Goal: Find specific page/section: Find specific page/section

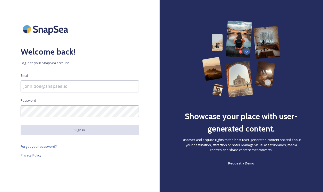
click at [84, 111] on div "Welcome back! Log in to your SnapSea account Email Password Sign in Forgot your…" at bounding box center [80, 96] width 160 height 151
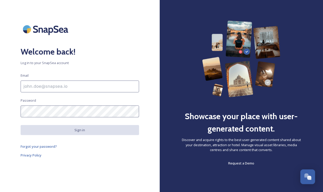
click at [57, 87] on input at bounding box center [80, 87] width 118 height 12
type input "[EMAIL_ADDRESS][DOMAIN_NAME]"
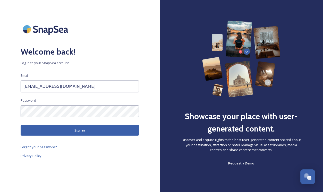
click at [60, 135] on button "Sign in" at bounding box center [80, 130] width 118 height 11
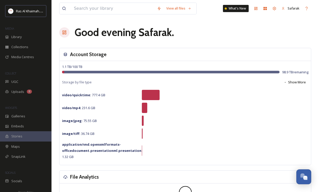
click at [245, 32] on div "Good evening Safarak ." at bounding box center [185, 32] width 252 height 15
click at [96, 10] on input at bounding box center [112, 8] width 83 height 11
type input "al wadi desert"
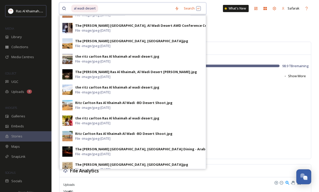
scroll to position [119, 0]
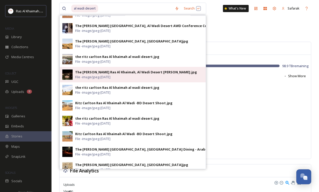
click at [110, 77] on span "File - image/jpeg - [DATE]" at bounding box center [92, 77] width 35 height 5
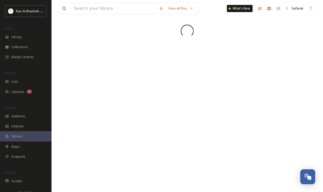
click at [120, 77] on div "View all files What's New Safarak" at bounding box center [186, 96] width 271 height 192
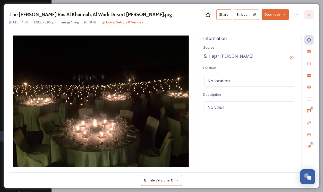
click at [311, 13] on div at bounding box center [308, 14] width 9 height 9
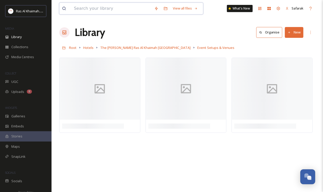
click at [99, 10] on input at bounding box center [111, 8] width 80 height 11
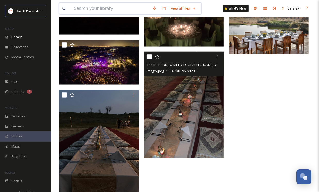
scroll to position [359, 0]
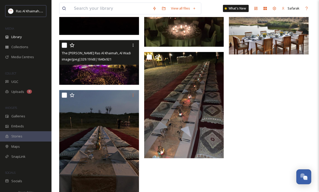
click at [99, 69] on img at bounding box center [99, 62] width 80 height 45
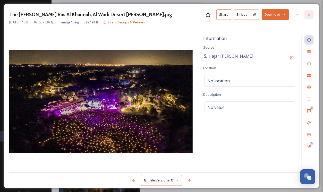
click at [312, 10] on div at bounding box center [308, 14] width 9 height 9
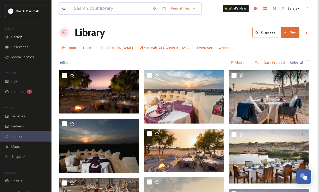
click at [108, 13] on input at bounding box center [110, 8] width 79 height 11
type input "[GEOGRAPHIC_DATA]"
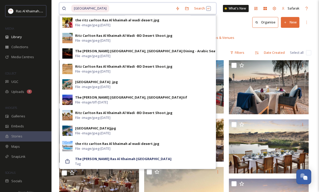
scroll to position [10, 0]
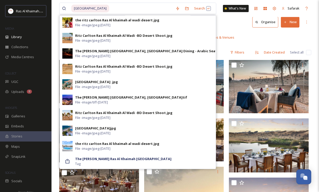
click at [241, 35] on div "Root Hotels The [PERSON_NAME] [GEOGRAPHIC_DATA] Event Setups & Venues" at bounding box center [185, 37] width 252 height 10
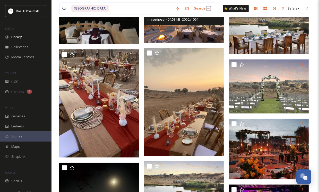
scroll to position [131, 0]
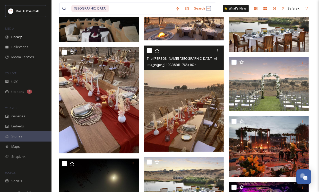
click at [210, 96] on img at bounding box center [184, 99] width 80 height 106
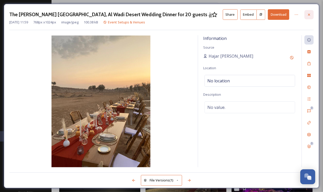
click at [309, 14] on icon at bounding box center [309, 14] width 2 height 2
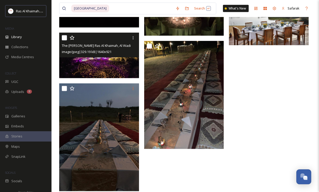
scroll to position [373, 0]
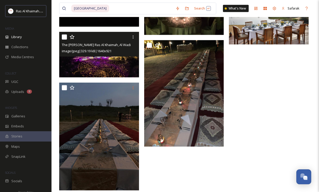
click at [93, 63] on img at bounding box center [99, 55] width 81 height 46
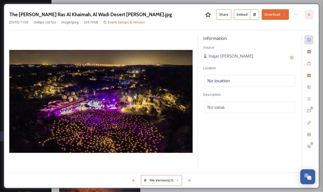
click at [311, 13] on icon at bounding box center [309, 15] width 4 height 4
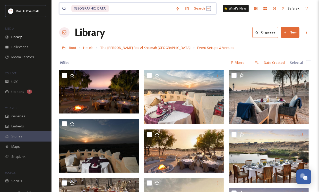
click at [111, 8] on input at bounding box center [141, 8] width 63 height 11
type input "r"
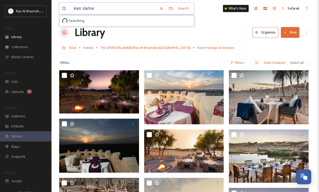
type input "[PERSON_NAME]"
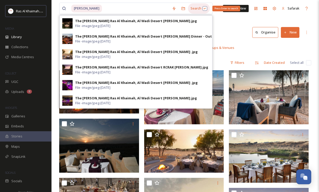
click at [191, 8] on div "Search Press Enter to search" at bounding box center [199, 8] width 22 height 10
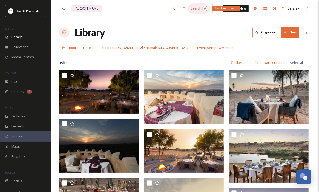
click at [191, 8] on div "Search Press Enter to search" at bounding box center [199, 8] width 22 height 10
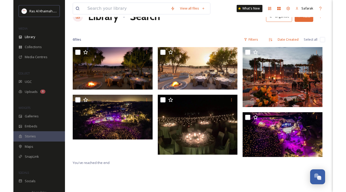
scroll to position [19, 0]
